Goal: Information Seeking & Learning: Learn about a topic

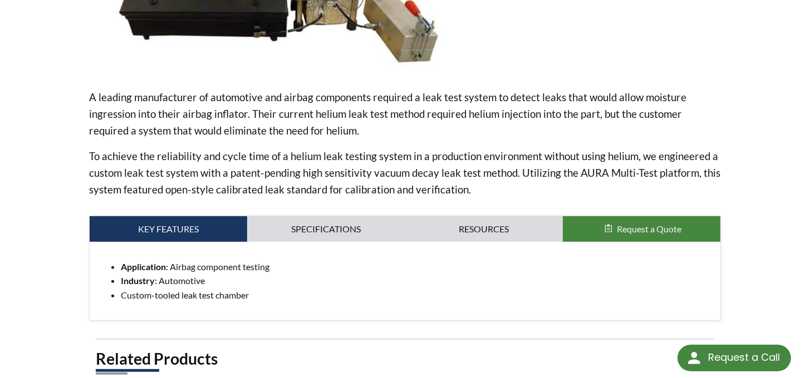
scroll to position [334, 0]
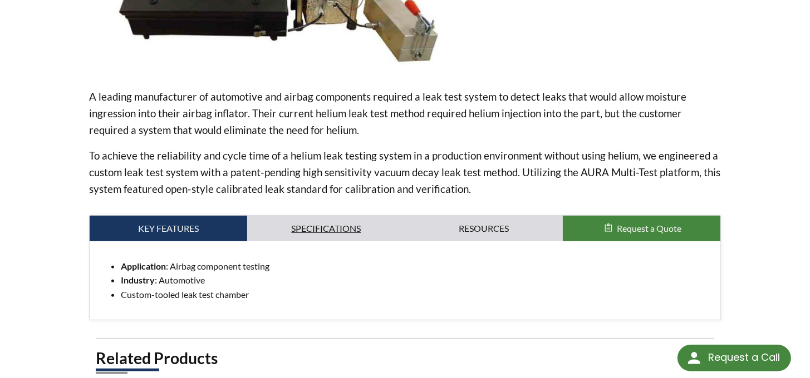
click at [311, 226] on link "Specifications" at bounding box center [325, 229] width 157 height 26
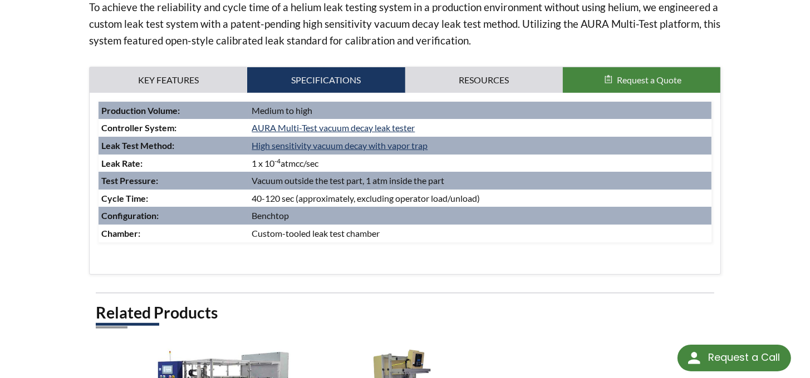
scroll to position [501, 0]
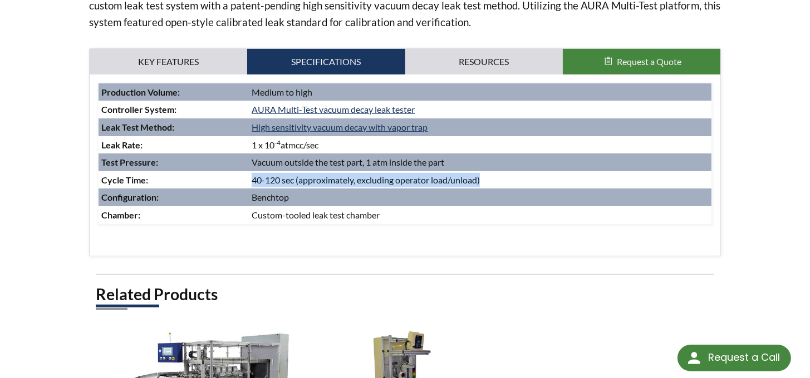
drag, startPoint x: 501, startPoint y: 178, endPoint x: 253, endPoint y: 178, distance: 247.6
click at [253, 178] on td "40-120 sec (approximately, excluding operator load/unload)" at bounding box center [480, 180] width 462 height 18
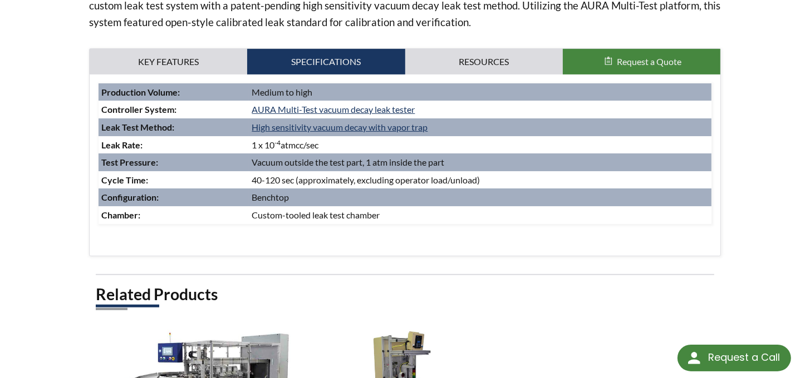
click at [400, 219] on td "Custom-tooled leak test chamber" at bounding box center [480, 215] width 462 height 18
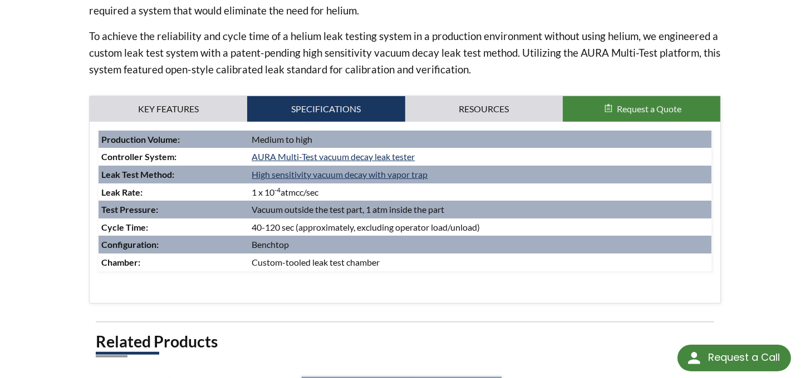
scroll to position [445, 0]
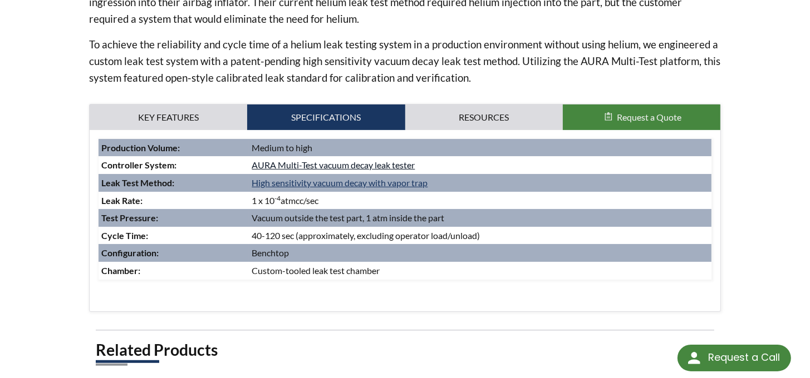
click at [313, 165] on link "AURA Multi-Test vacuum decay leak tester" at bounding box center [333, 165] width 163 height 11
